Goal: Task Accomplishment & Management: Manage account settings

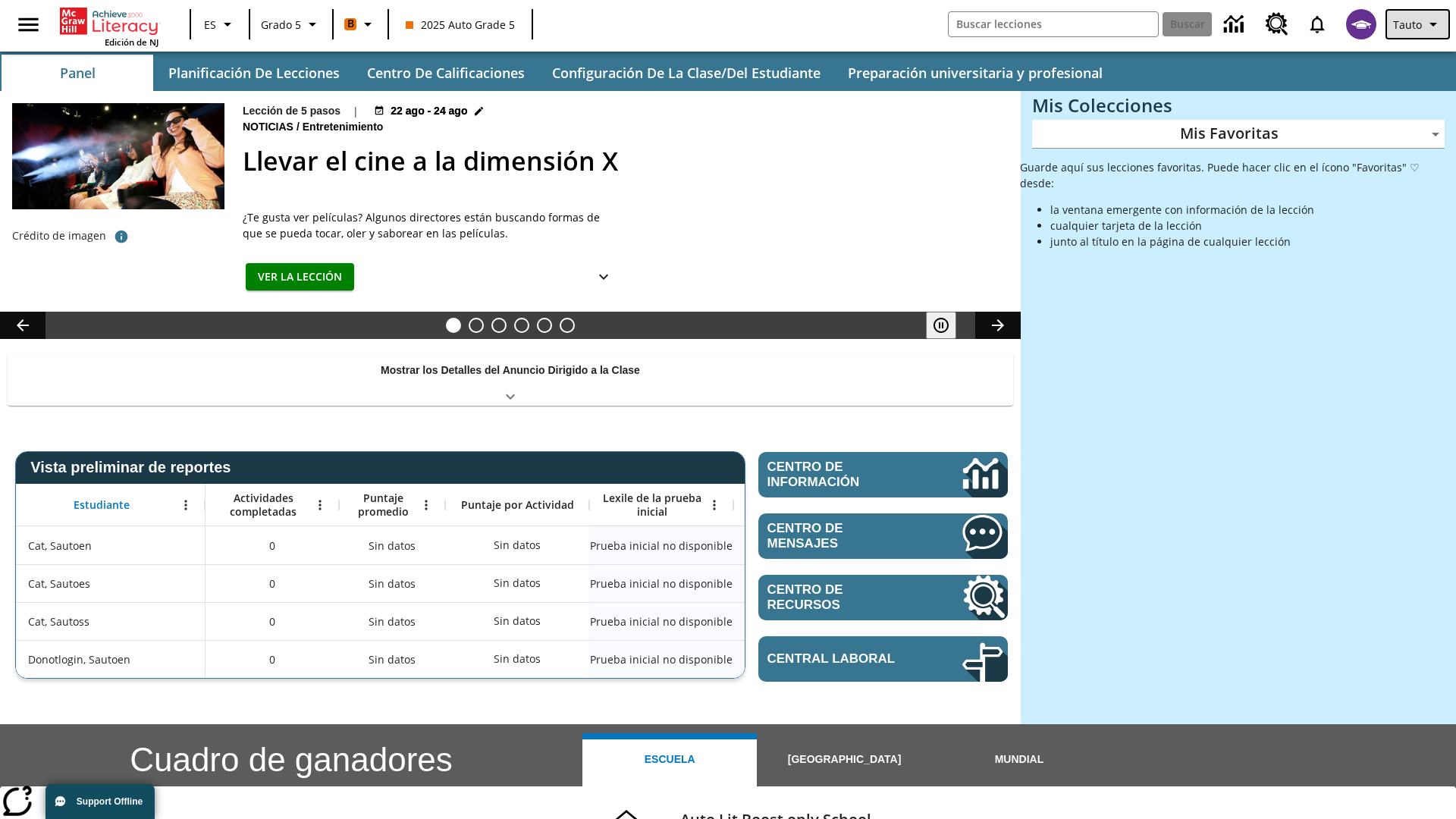
click at [1418, 24] on span "Tauto" at bounding box center [1408, 25] width 29 height 16
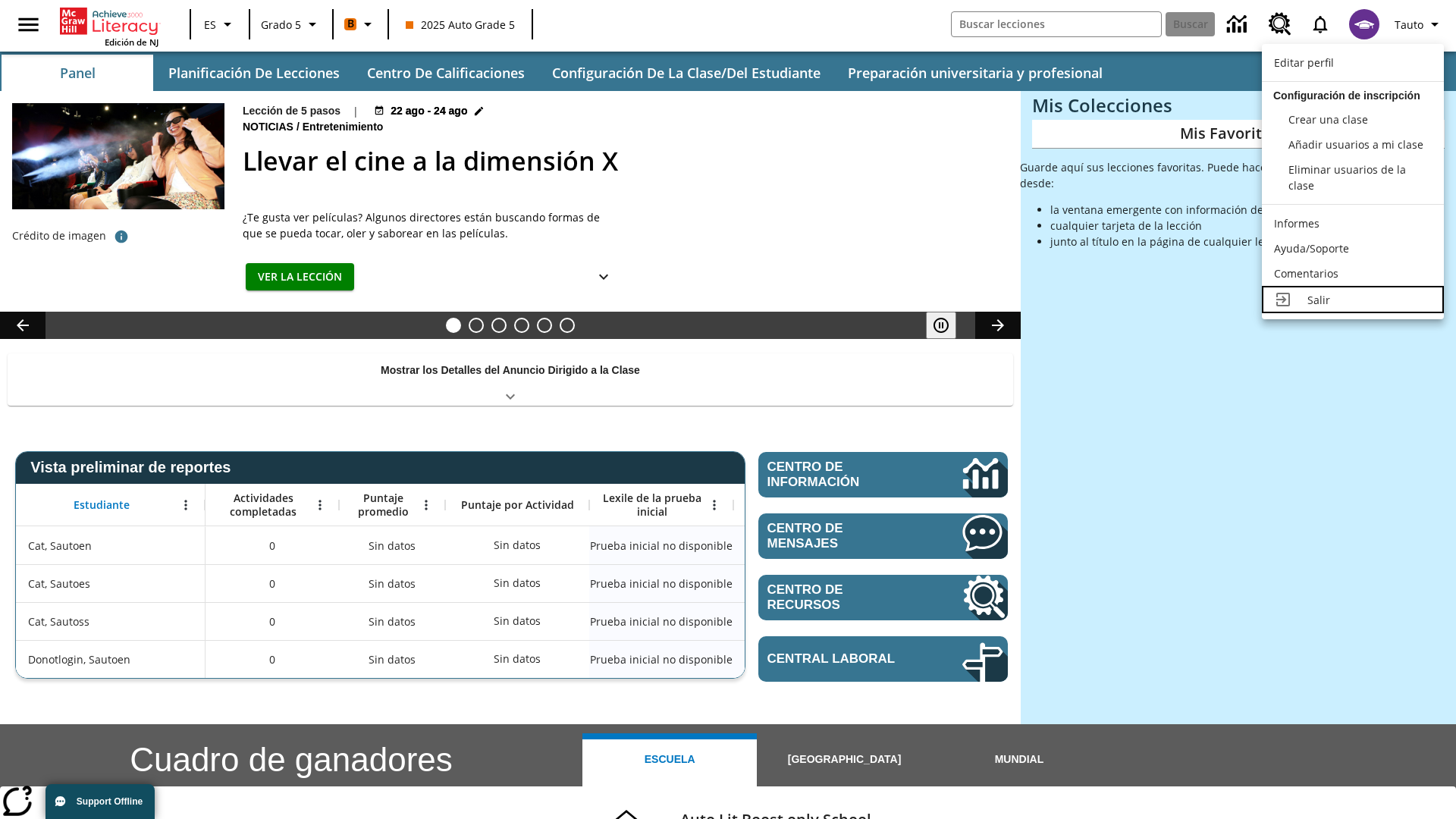
click at [1353, 300] on div "Salir" at bounding box center [1369, 300] width 125 height 16
